Goal: Transaction & Acquisition: Purchase product/service

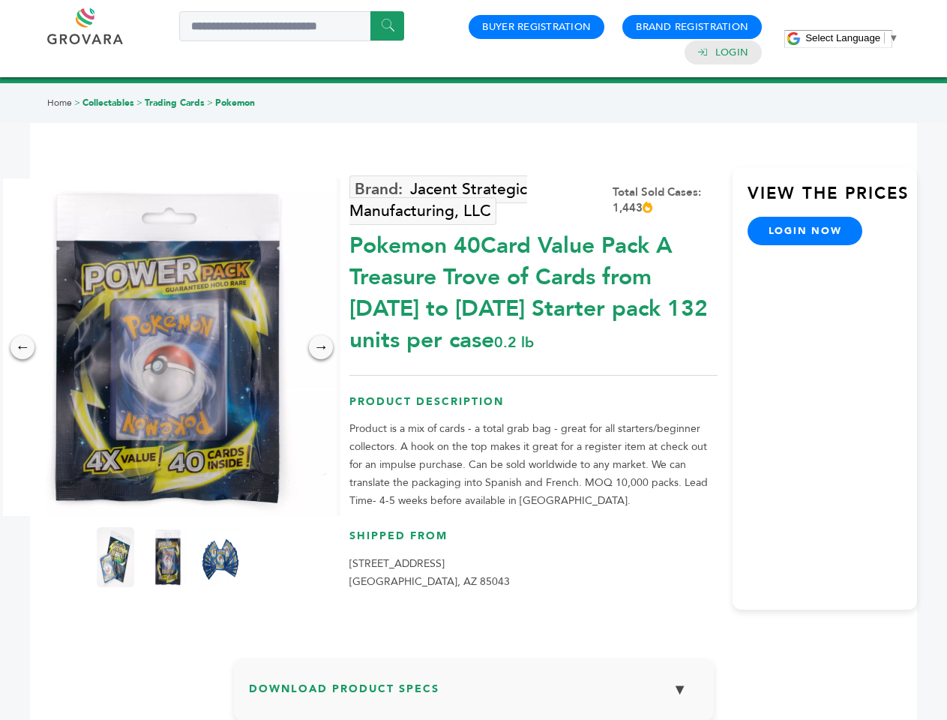
click at [851, 37] on span "Select Language" at bounding box center [842, 37] width 75 height 11
click at [168, 347] on img at bounding box center [167, 346] width 337 height 337
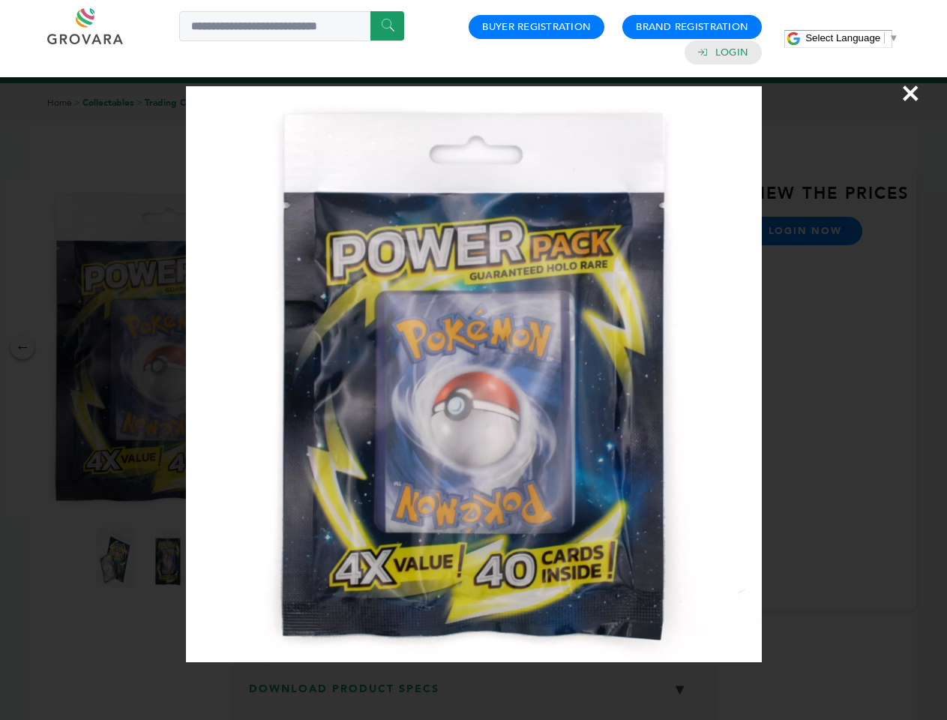
click at [22, 347] on div "×" at bounding box center [473, 360] width 947 height 720
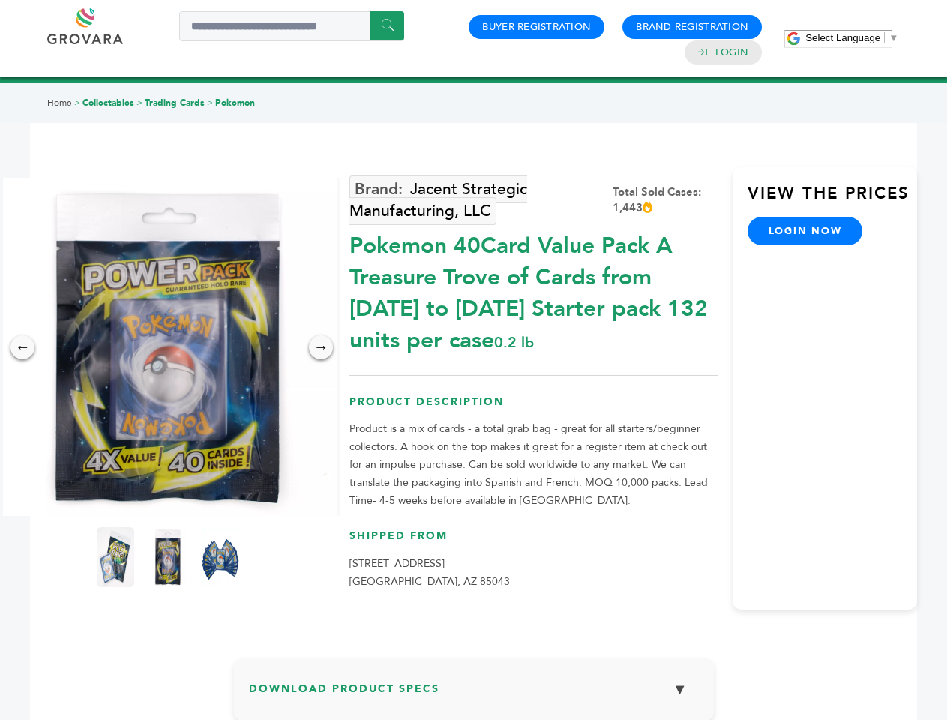
click at [321, 347] on div "→" at bounding box center [321, 347] width 24 height 24
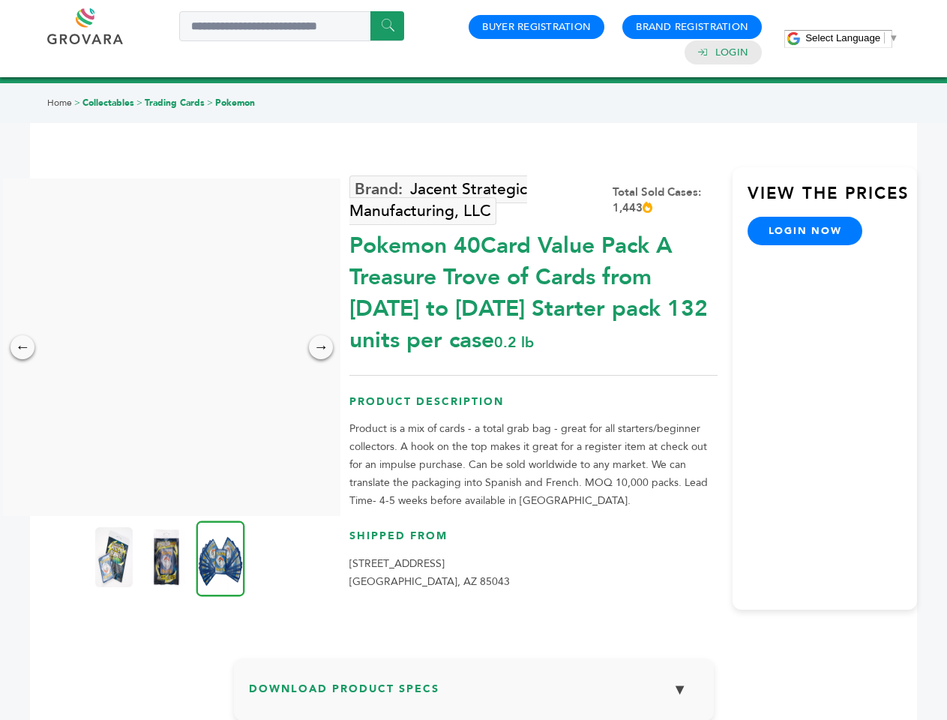
click at [115, 557] on img at bounding box center [113, 557] width 37 height 60
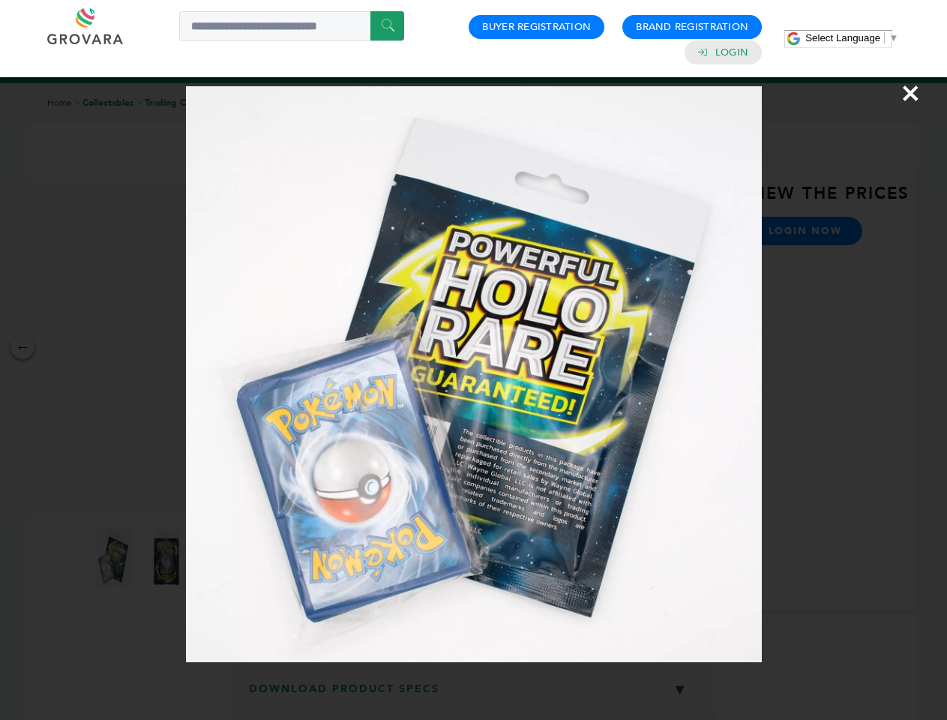
click at [168, 557] on div "×" at bounding box center [473, 360] width 947 height 720
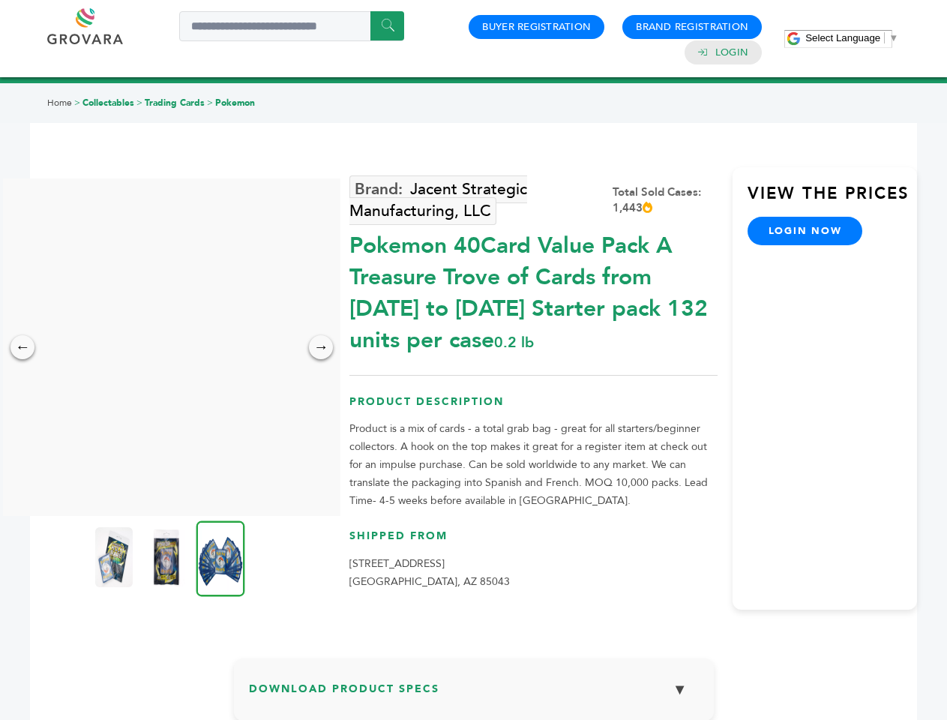
click at [220, 557] on img at bounding box center [220, 558] width 49 height 76
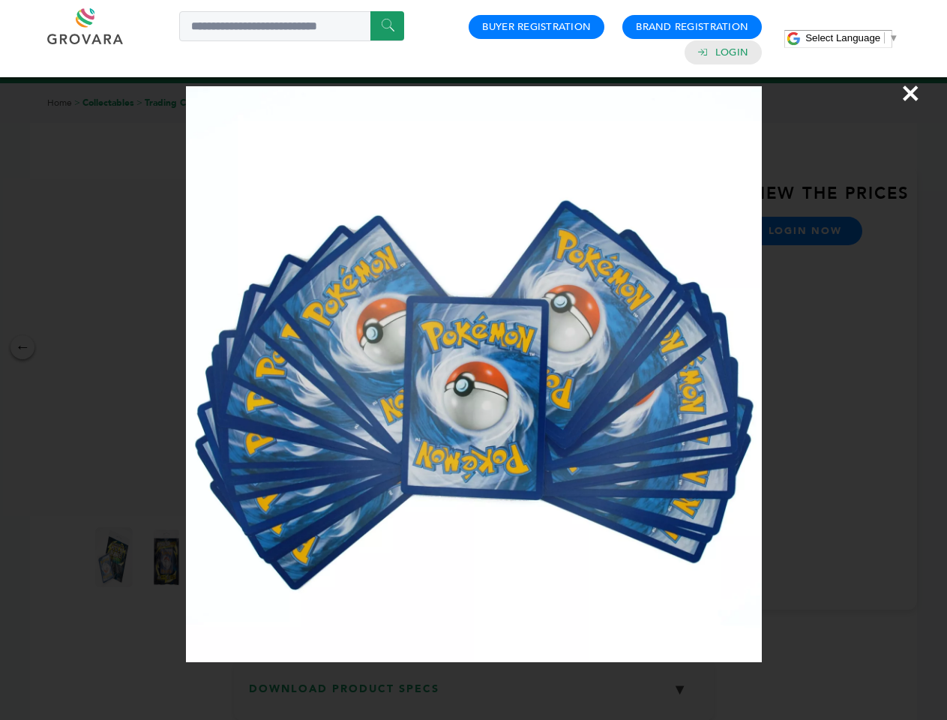
click at [474, 695] on div "×" at bounding box center [473, 360] width 947 height 720
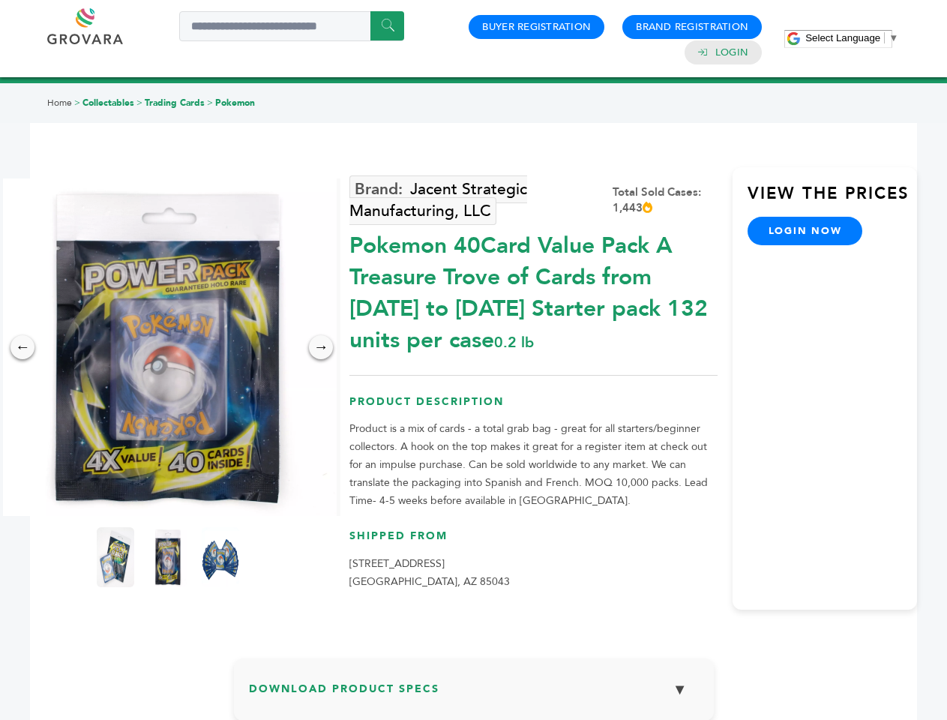
click at [851, 37] on span "Select Language" at bounding box center [842, 37] width 75 height 11
click at [168, 347] on img at bounding box center [167, 346] width 337 height 337
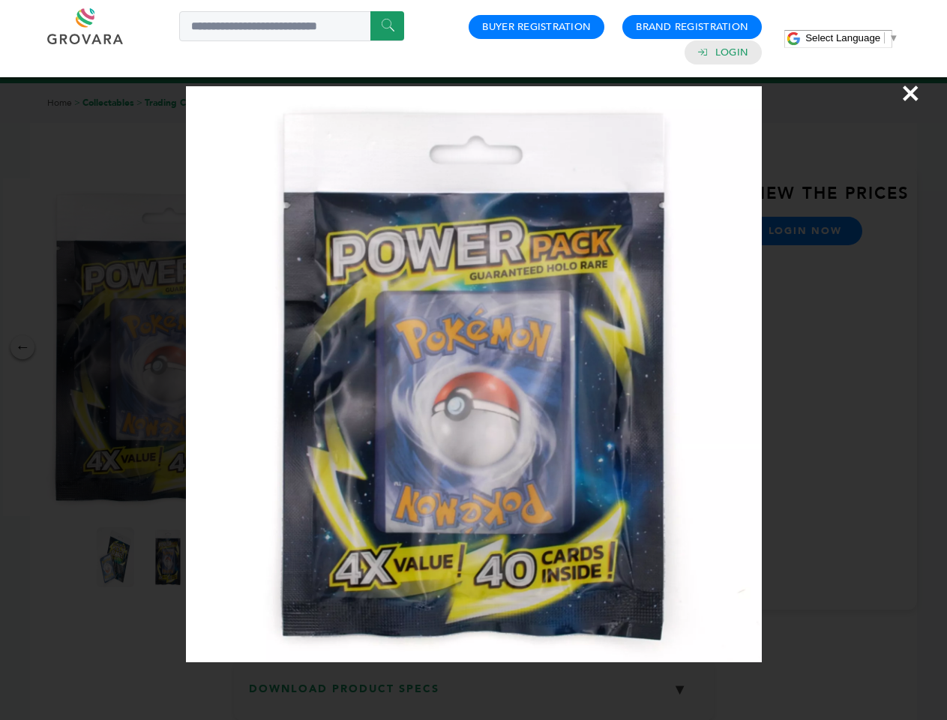
click at [22, 347] on div "×" at bounding box center [473, 360] width 947 height 720
click at [321, 347] on div "→" at bounding box center [321, 347] width 24 height 24
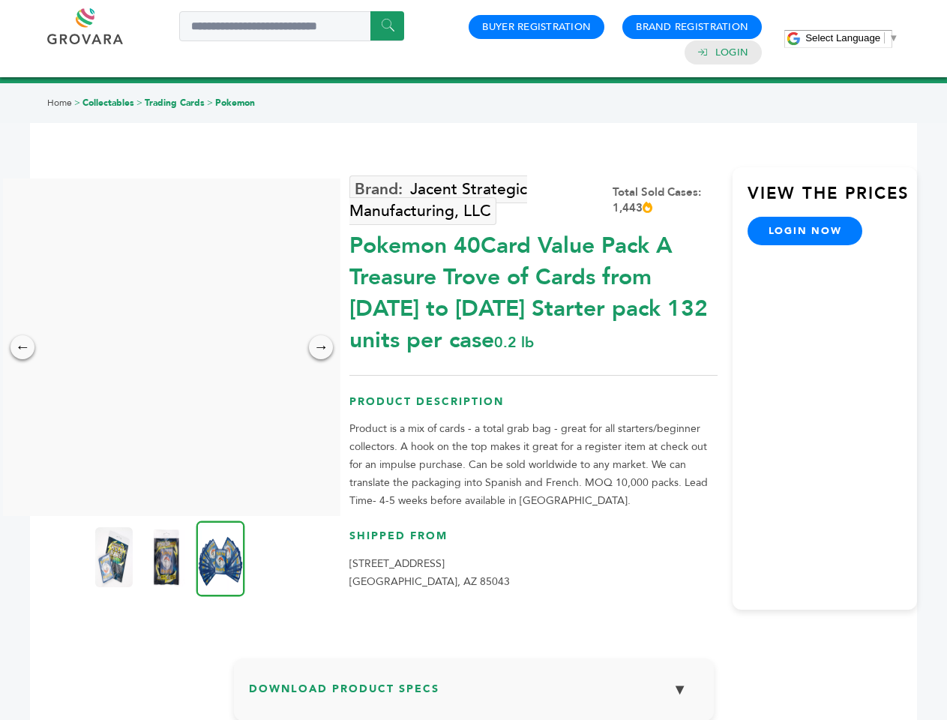
click at [115, 557] on img at bounding box center [113, 557] width 37 height 60
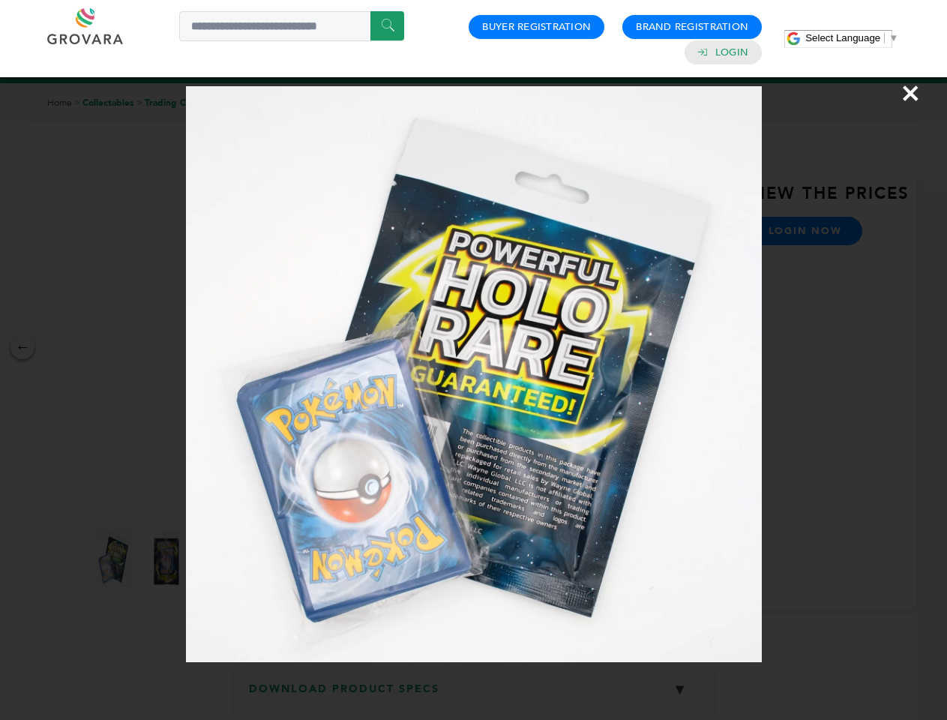
click at [168, 557] on div "×" at bounding box center [473, 360] width 947 height 720
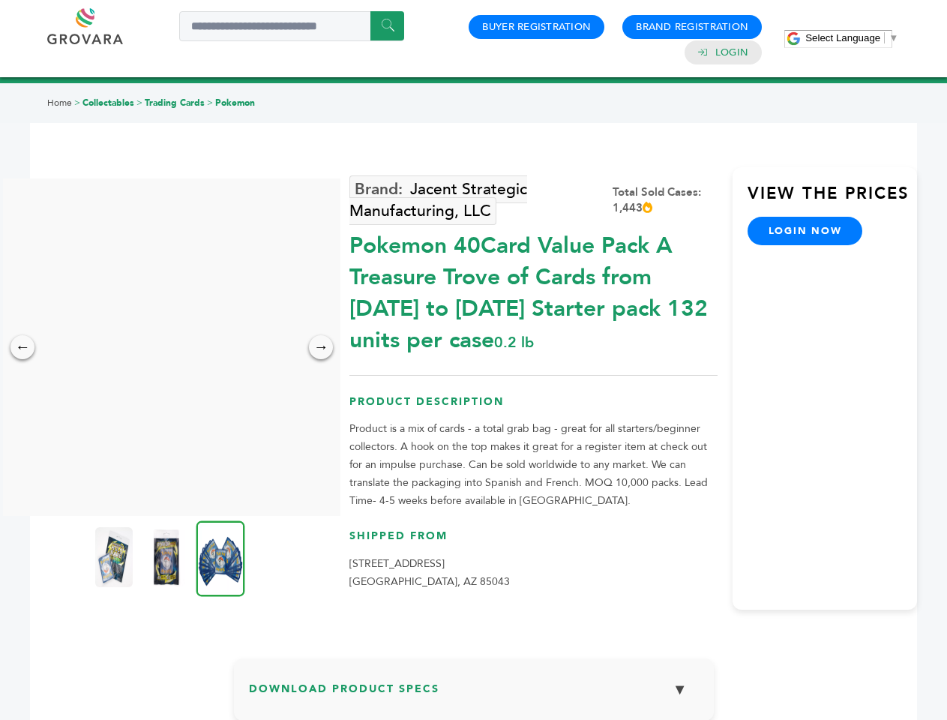
click at [220, 557] on img at bounding box center [220, 558] width 49 height 76
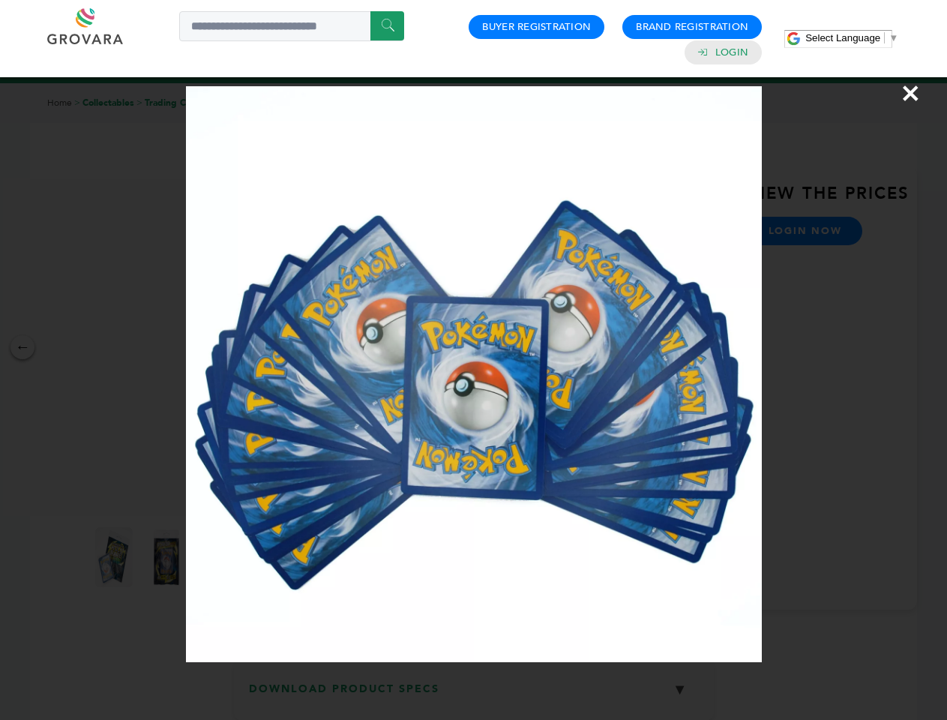
click at [474, 695] on div "×" at bounding box center [473, 360] width 947 height 720
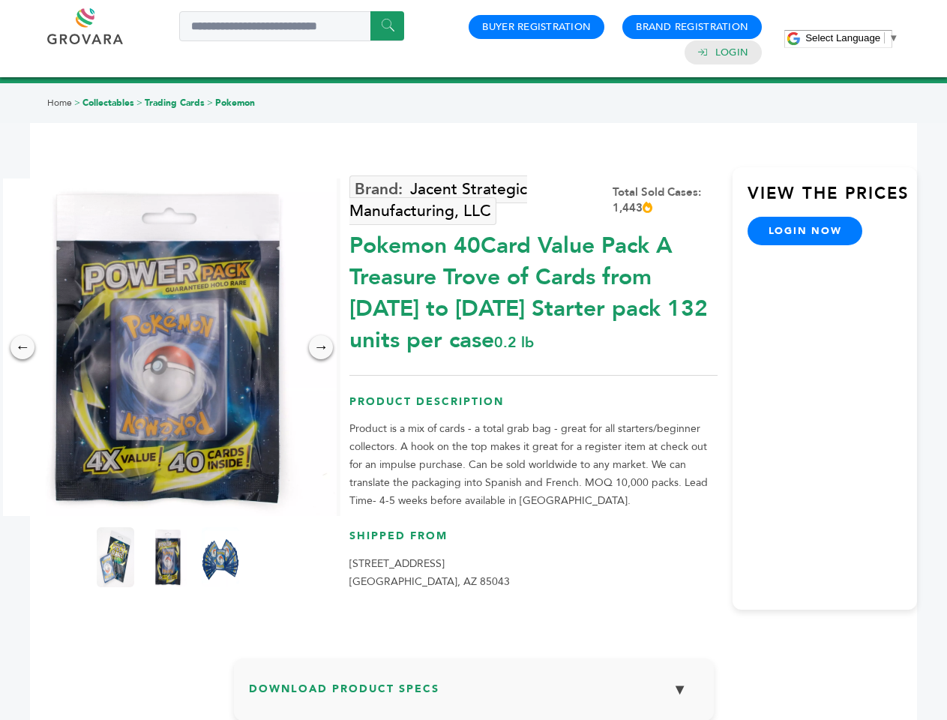
click at [851, 37] on span "Select Language" at bounding box center [842, 37] width 75 height 11
click at [168, 347] on img at bounding box center [167, 346] width 337 height 337
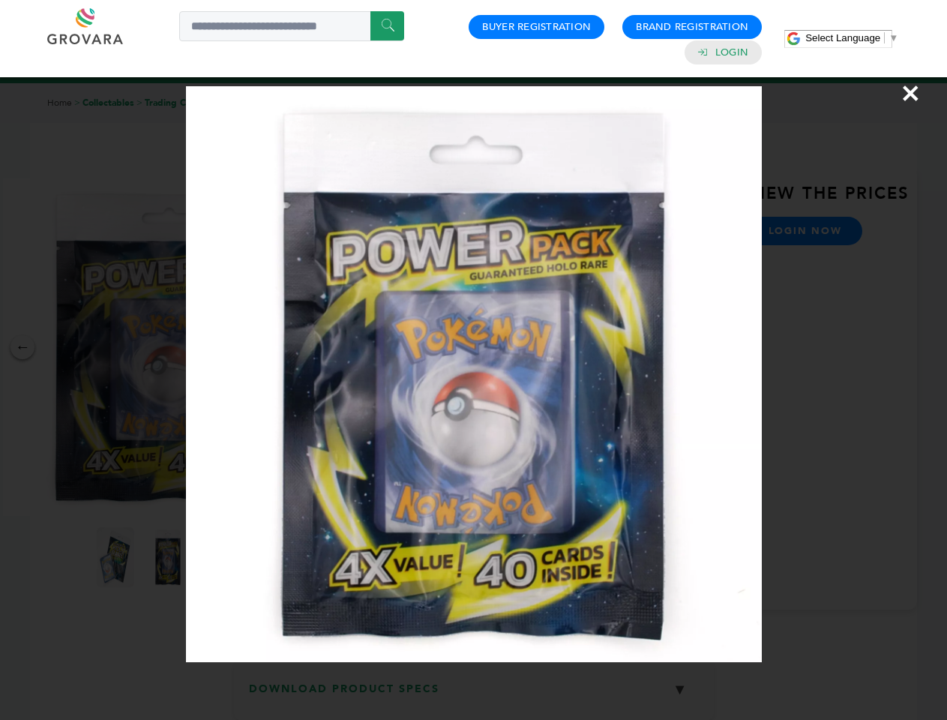
click at [22, 347] on div "×" at bounding box center [473, 360] width 947 height 720
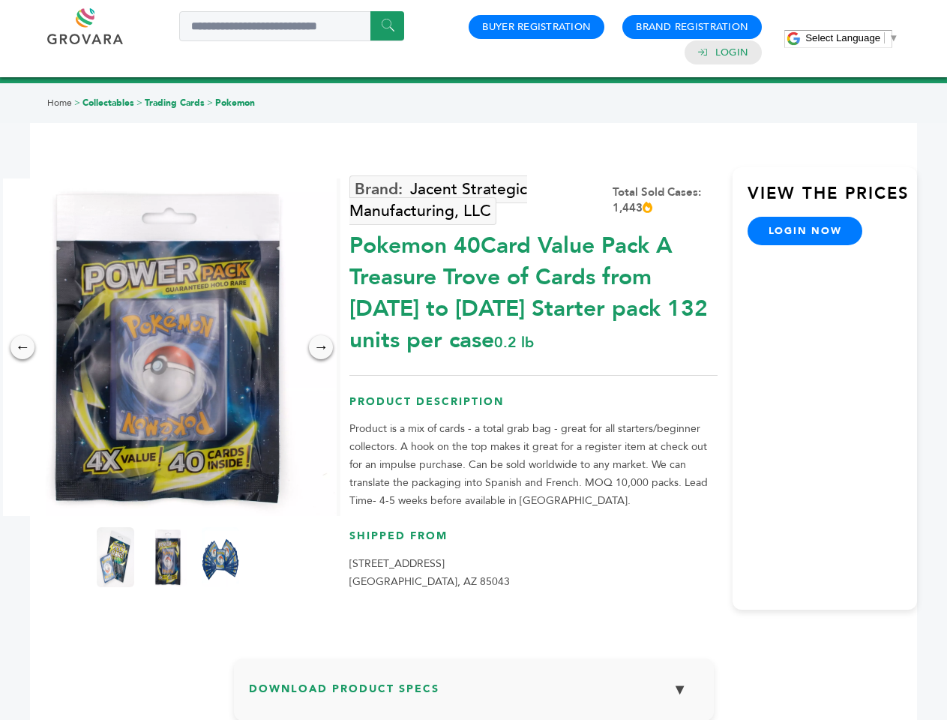
click at [321, 347] on div "→" at bounding box center [321, 347] width 24 height 24
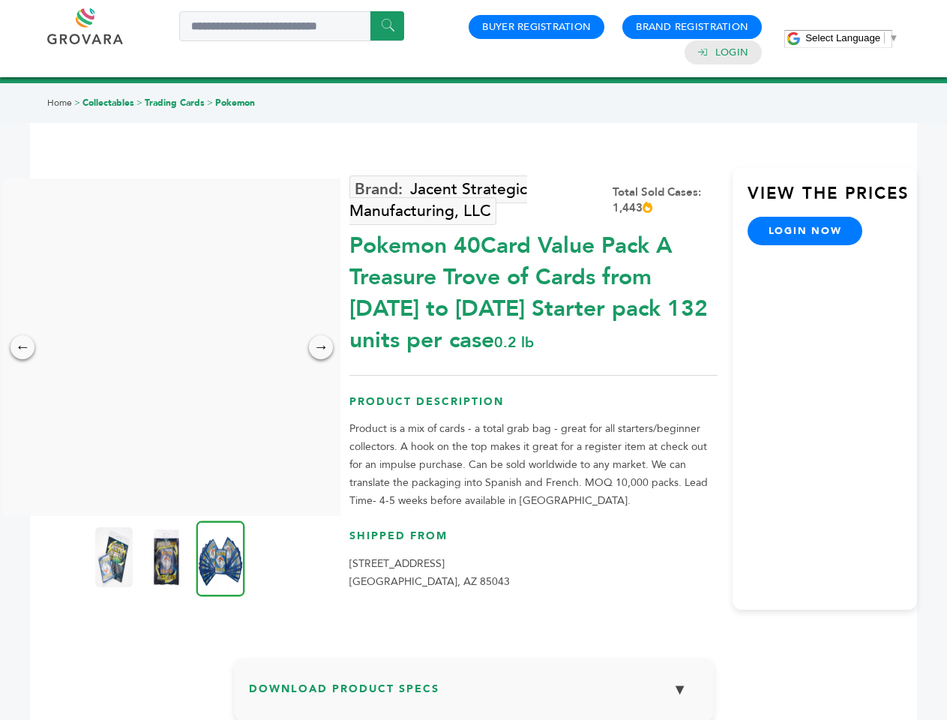
click at [115, 557] on img at bounding box center [113, 557] width 37 height 60
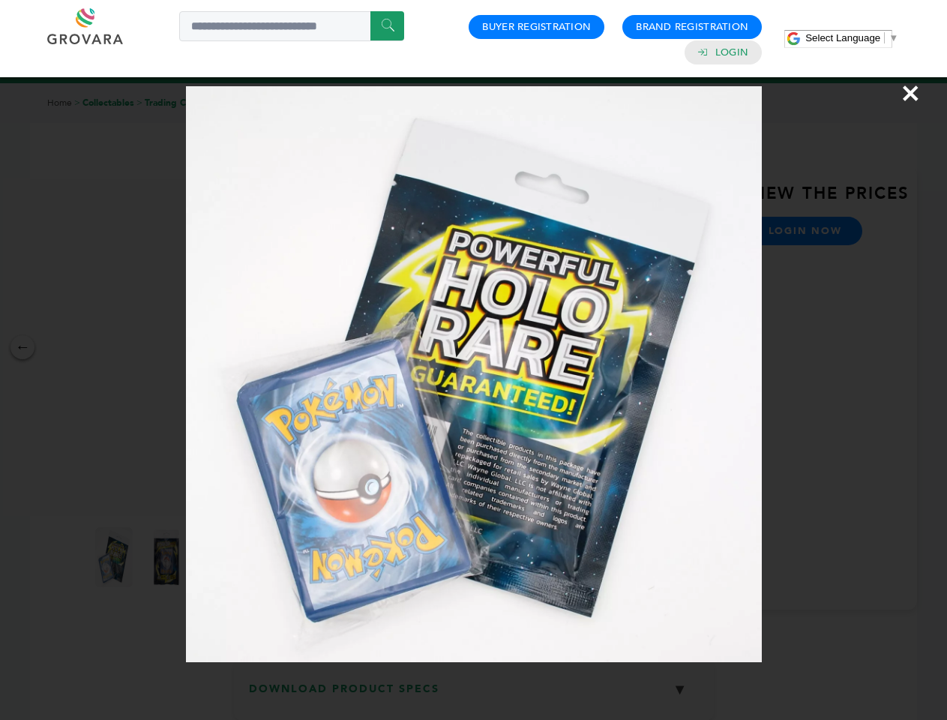
click at [168, 557] on div "×" at bounding box center [473, 360] width 947 height 720
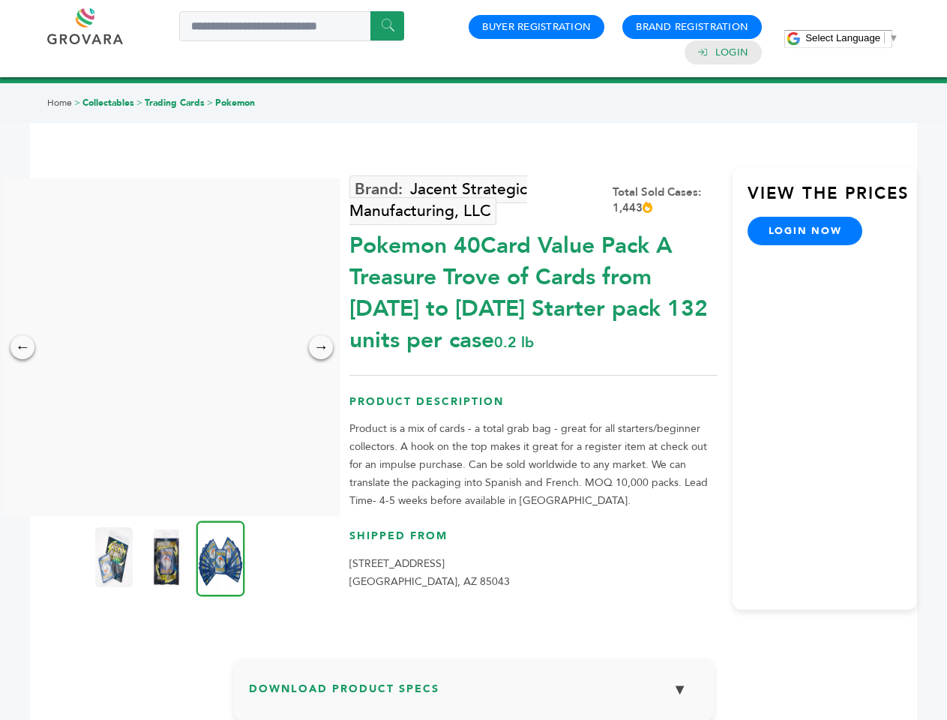
click at [220, 557] on img at bounding box center [220, 558] width 49 height 76
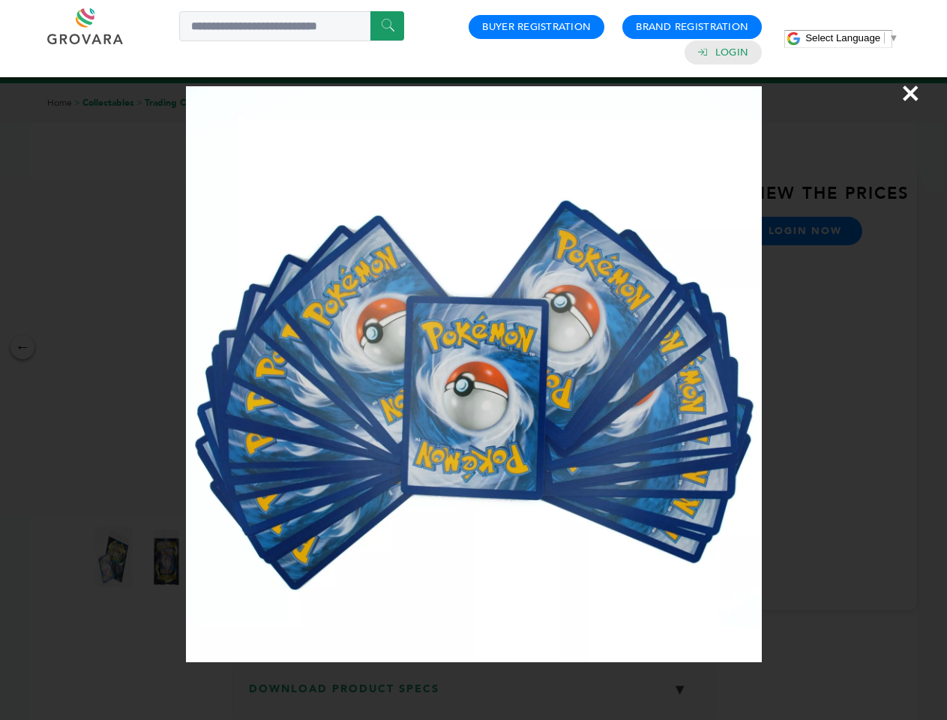
click at [474, 695] on div "×" at bounding box center [473, 360] width 947 height 720
